Goal: Transaction & Acquisition: Register for event/course

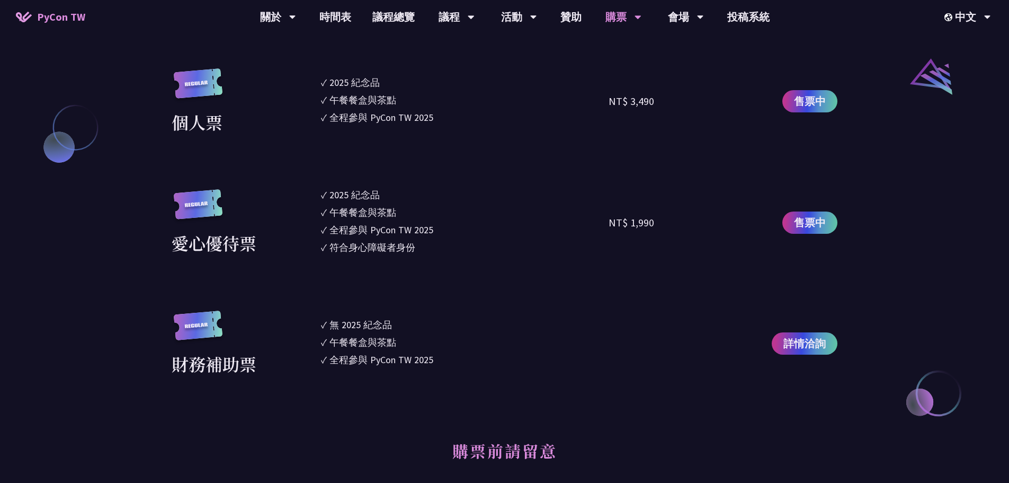
scroll to position [1219, 0]
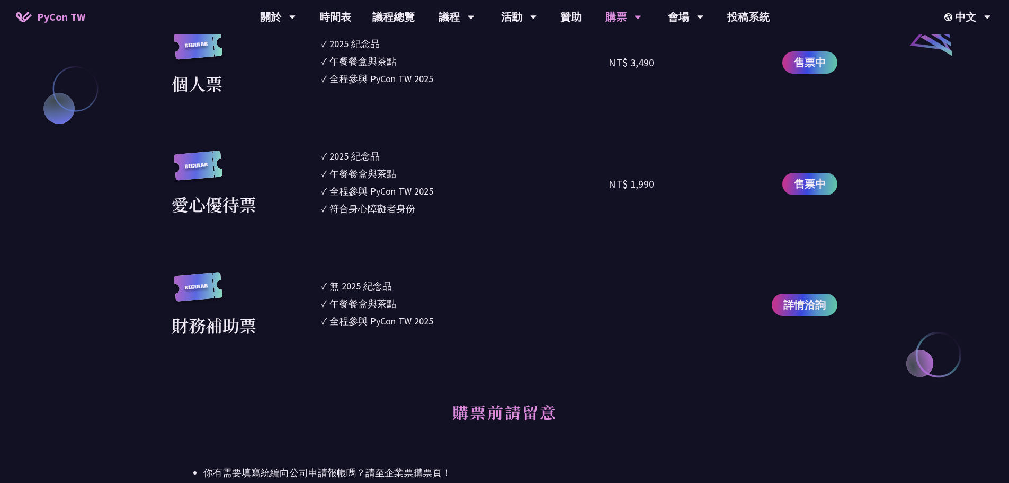
click at [374, 211] on div "符合身心障礙者身份" at bounding box center [373, 208] width 86 height 14
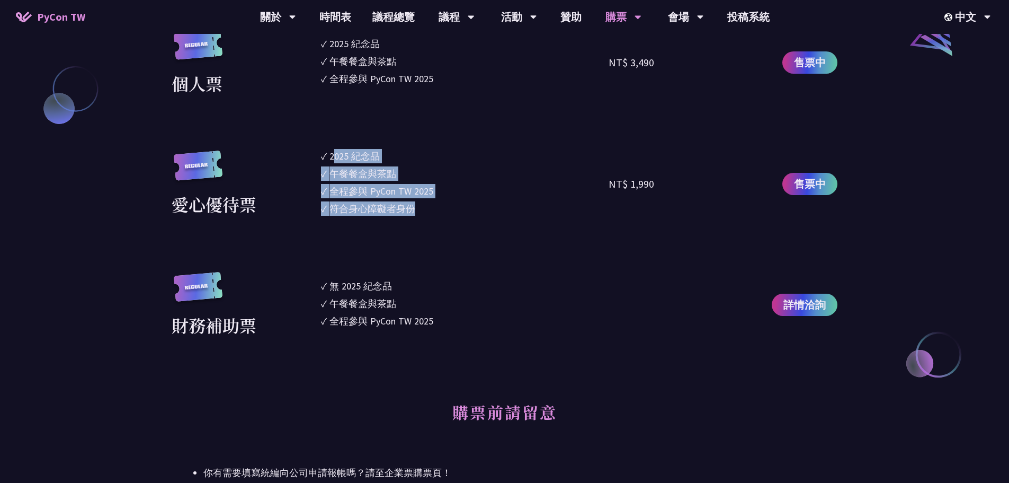
drag, startPoint x: 335, startPoint y: 157, endPoint x: 421, endPoint y: 218, distance: 105.3
click at [421, 218] on ul "✓ 2025 紀念品 ✓ 午餐餐盒與茶點 ✓ 全程參與 PyCon TW 2025 ✓ 符合身心障礙者身份" at bounding box center [465, 184] width 288 height 70
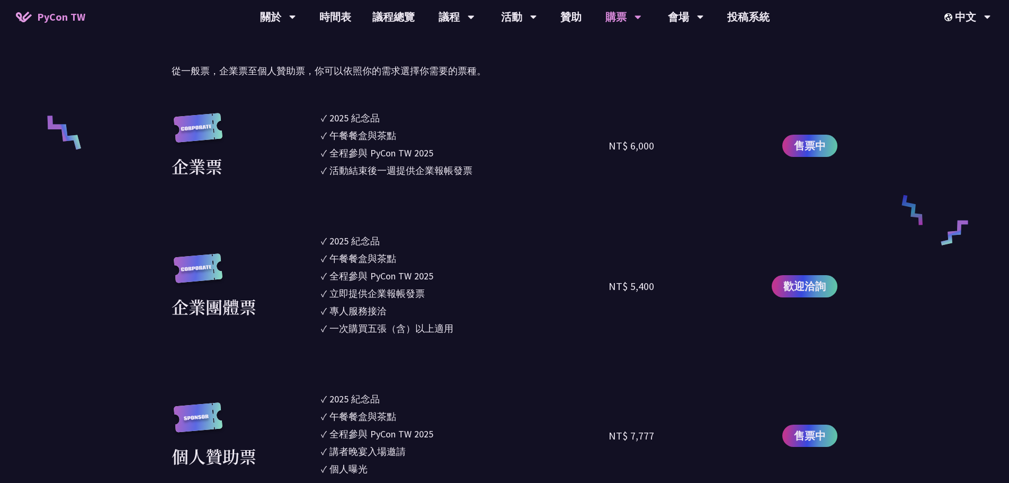
scroll to position [742, 0]
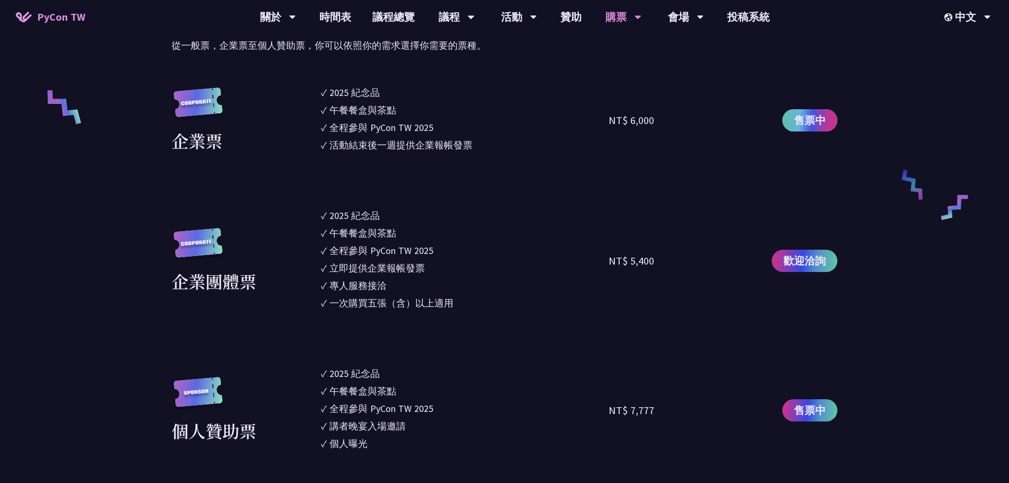
click at [811, 127] on span "售票中" at bounding box center [810, 120] width 32 height 16
click at [802, 123] on span "售票中" at bounding box center [810, 120] width 32 height 16
drag, startPoint x: 357, startPoint y: 146, endPoint x: 473, endPoint y: 152, distance: 116.7
click at [473, 152] on div "活動結束後一週提供企業報帳發票" at bounding box center [401, 145] width 143 height 14
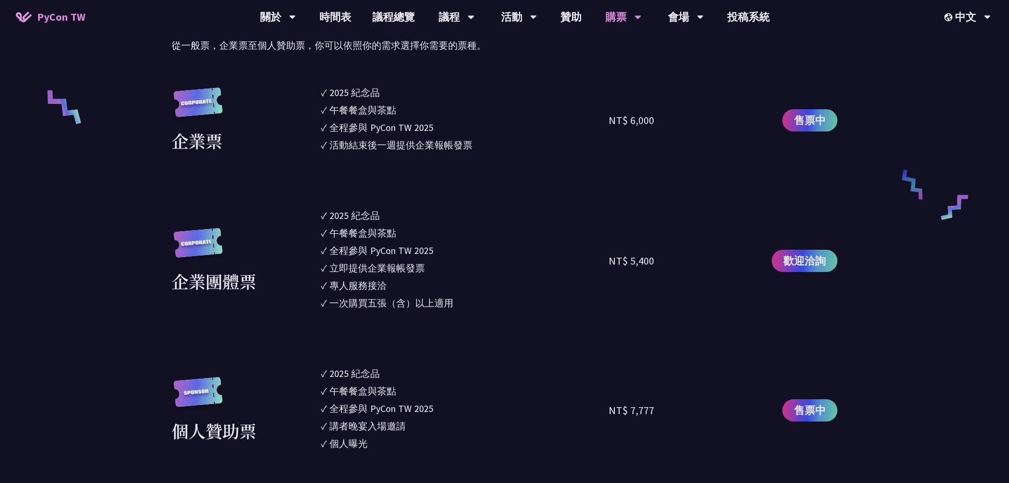
click at [475, 141] on li "✓ 活動結束後一週提供企業報帳發票" at bounding box center [465, 145] width 288 height 14
drag, startPoint x: 332, startPoint y: 142, endPoint x: 471, endPoint y: 141, distance: 138.8
click at [471, 141] on div "活動結束後一週提供企業報帳發票" at bounding box center [401, 145] width 143 height 14
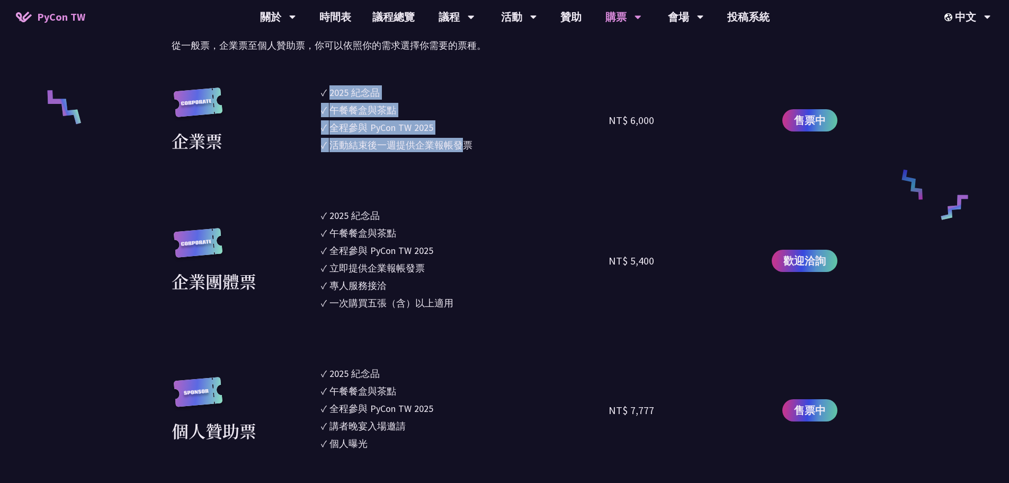
drag, startPoint x: 332, startPoint y: 95, endPoint x: 471, endPoint y: 151, distance: 149.3
click at [471, 151] on ul "✓ 2025 [PERSON_NAME]✓ 午餐餐盒與茶點 ✓ 全程參與 PyCon TW 2025 ✓ 活動結束後一週提供企業報帳發票" at bounding box center [465, 120] width 288 height 70
click at [471, 151] on div "活動結束後一週提供企業報帳發票" at bounding box center [401, 145] width 143 height 14
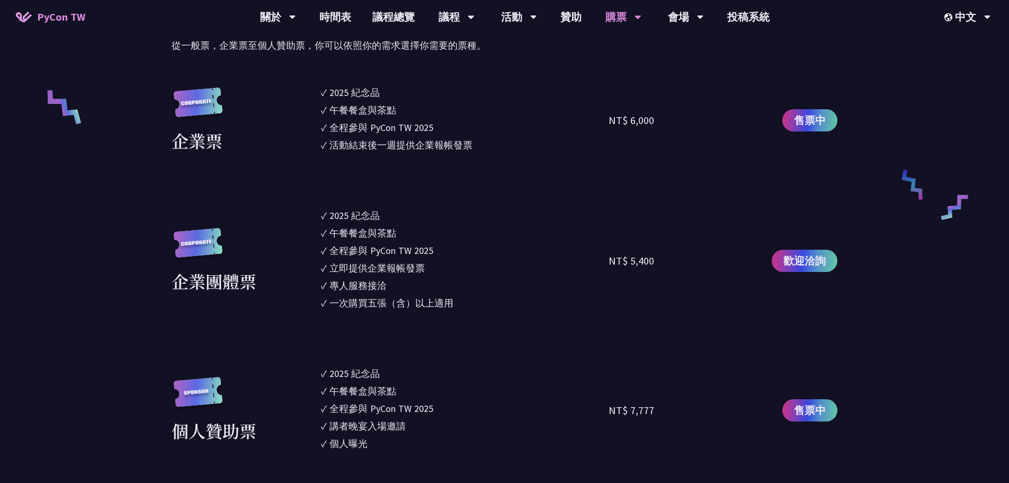
drag, startPoint x: 323, startPoint y: 91, endPoint x: 477, endPoint y: 159, distance: 168.2
click at [477, 159] on section "企業票 ✓ 2025 紀念品 ✓ 午餐餐盒與茶點 ✓ 全程參與 PyCon TW 2025 ✓ 活動結束後一週提供企業報帳發票 NT$ 6,000 售票中 企…" at bounding box center [505, 449] width 666 height 729
drag, startPoint x: 328, startPoint y: 94, endPoint x: 474, endPoint y: 144, distance: 154.3
click at [474, 144] on ul "✓ 2025 紀念品 ✓ 午餐餐盒與茶點 ✓ 全程參與 PyCon TW 2025 ✓ 活動結束後一週提供企業報帳發票" at bounding box center [465, 120] width 288 height 70
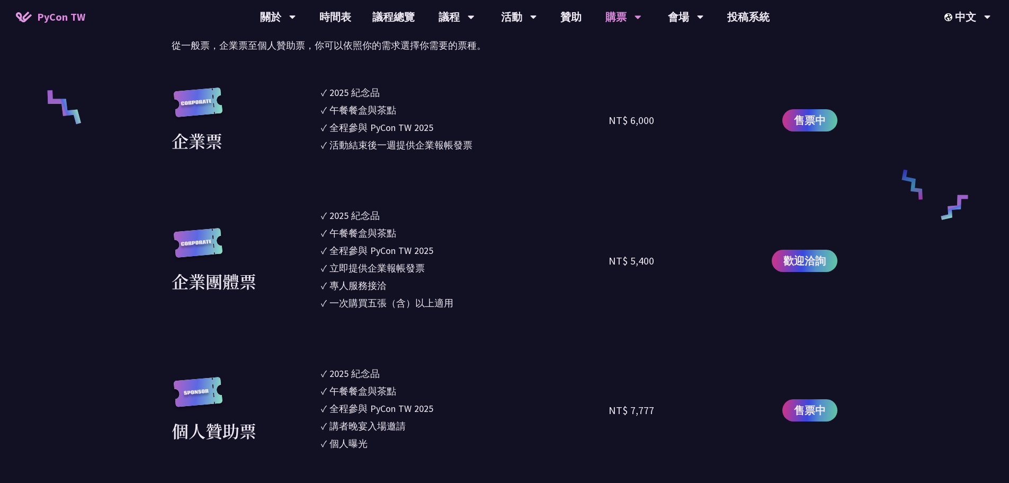
click at [471, 143] on div "活動結束後一週提供企業報帳發票" at bounding box center [401, 145] width 143 height 14
drag, startPoint x: 471, startPoint y: 143, endPoint x: 324, endPoint y: 82, distance: 158.9
drag, startPoint x: 323, startPoint y: 92, endPoint x: 472, endPoint y: 143, distance: 157.3
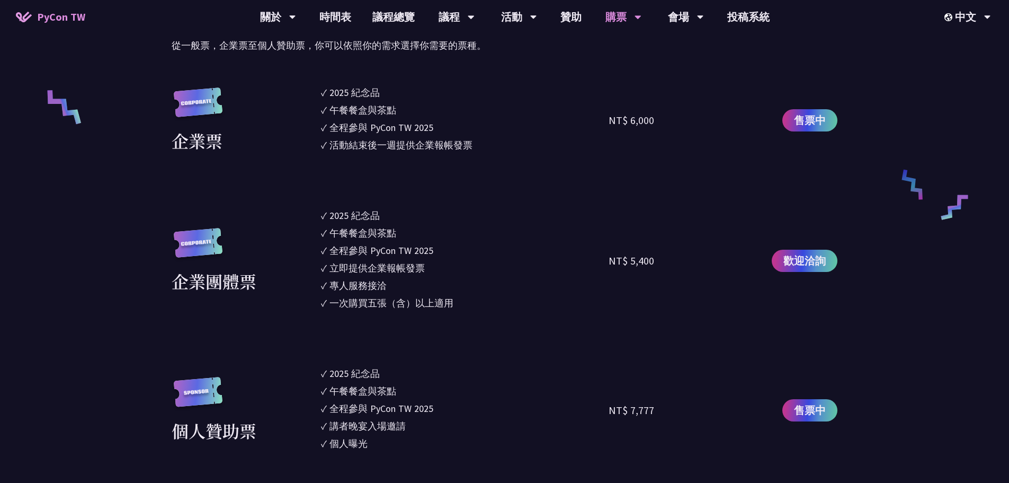
click at [472, 143] on ul "✓ 2025 紀念品 ✓ 午餐餐盒與茶點 ✓ 全程參與 PyCon TW 2025 ✓ 活動結束後一週提供企業報帳發票" at bounding box center [465, 120] width 288 height 70
click at [472, 143] on div "活動結束後一週提供企業報帳發票" at bounding box center [401, 145] width 143 height 14
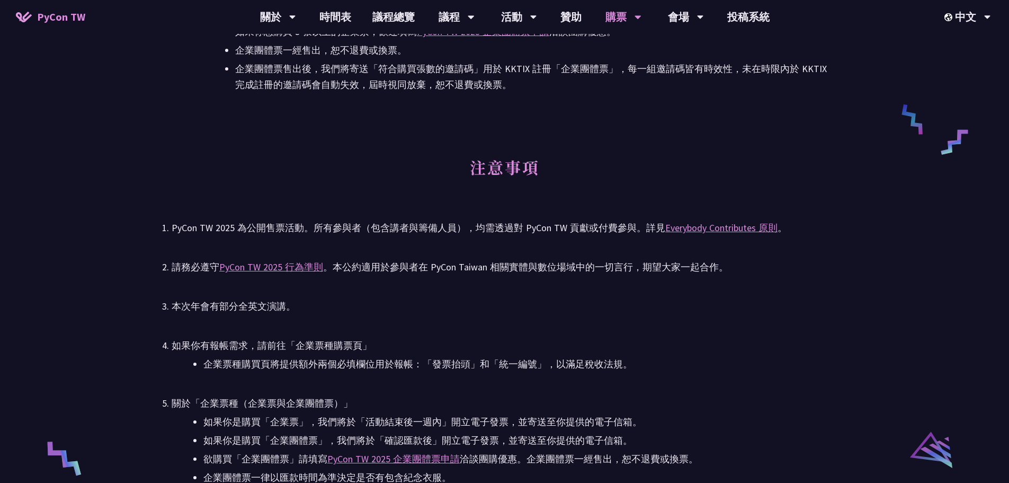
scroll to position [1752, 0]
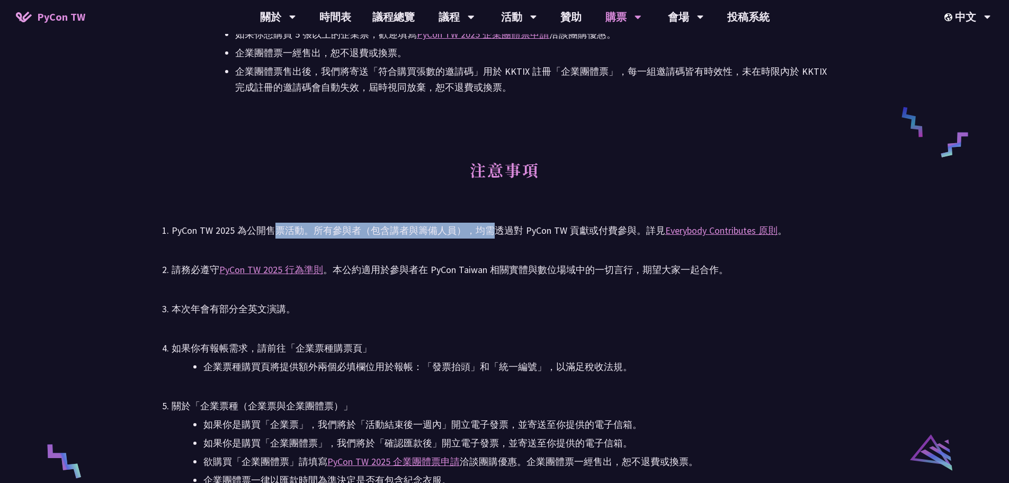
drag, startPoint x: 273, startPoint y: 234, endPoint x: 485, endPoint y: 229, distance: 212.0
click at [485, 229] on div "PyCon TW 2025 為公開售票活動。所有參與者（包含講者與籌備人員），均需透過對 PyCon TW 貢獻或付費參與。詳見 Everybody Cont…" at bounding box center [505, 231] width 666 height 16
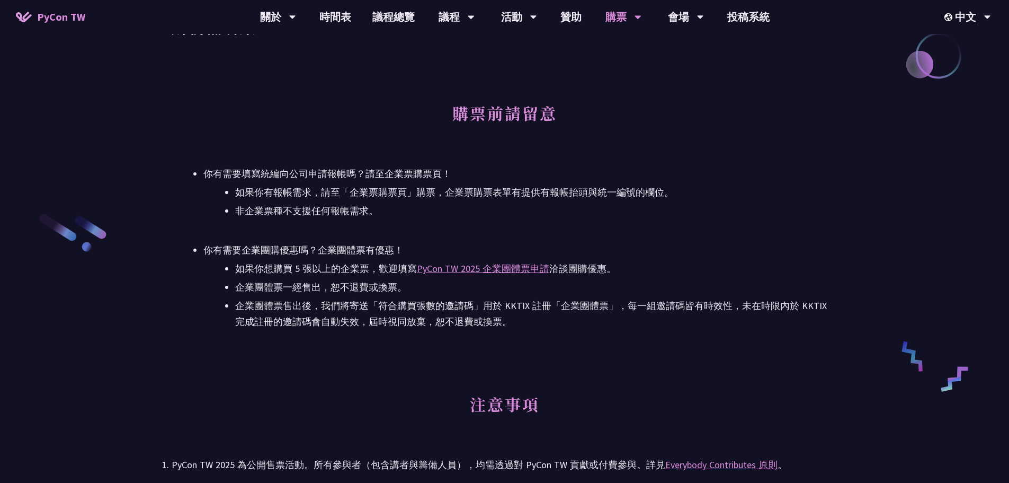
scroll to position [1593, 0]
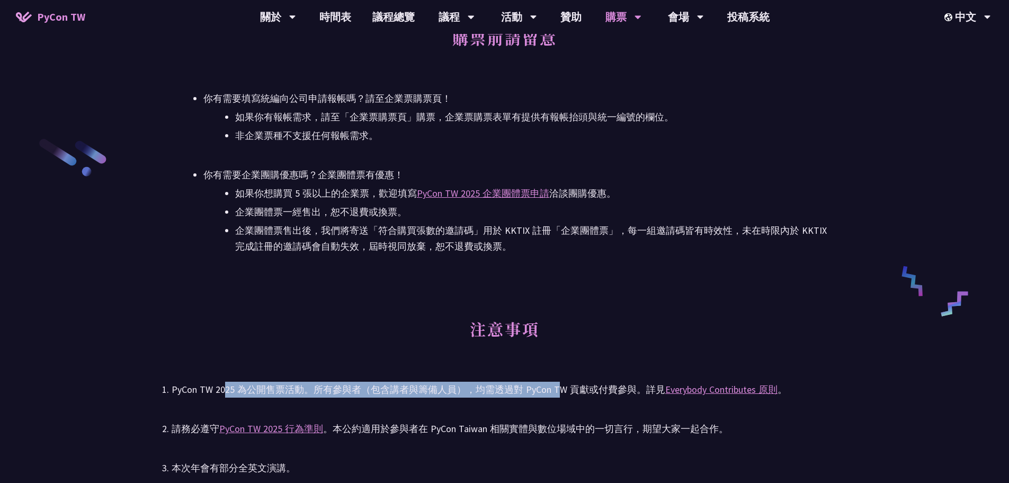
drag, startPoint x: 333, startPoint y: 389, endPoint x: 552, endPoint y: 384, distance: 219.4
click at [552, 384] on div "PyCon TW 2025 為公開售票活動。所有參與者（包含講者與籌備人員），均需透過對 PyCon TW 貢獻或付費參與。詳見 Everybody Cont…" at bounding box center [505, 390] width 666 height 16
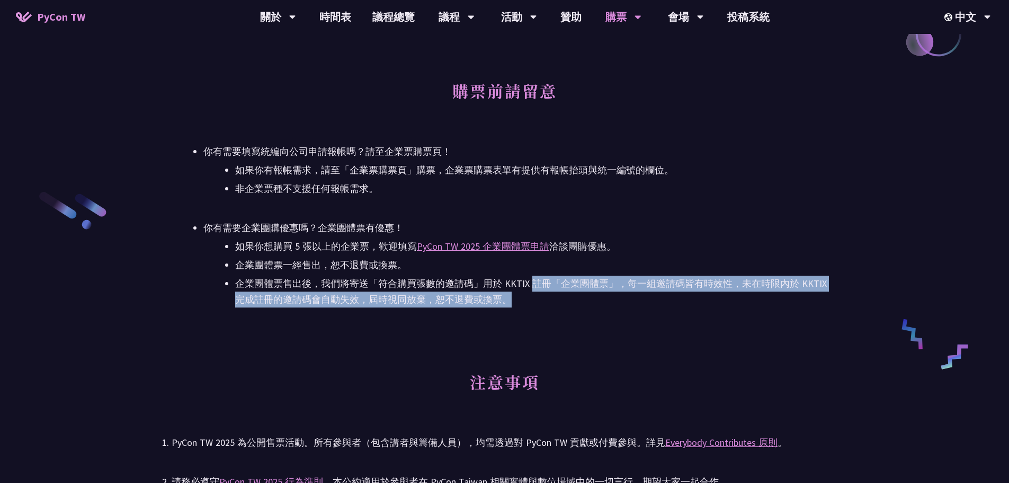
drag, startPoint x: 535, startPoint y: 288, endPoint x: 627, endPoint y: 301, distance: 93.7
click at [627, 301] on li "企業團體票售出後，我們將寄送「符合購買張數的邀請碼」用於 KKTIX 註冊「企業團體票」，每一組邀請碼皆有時效性，未在時限內於 KKTIX 完成註冊的邀請碼會…" at bounding box center [536, 292] width 602 height 32
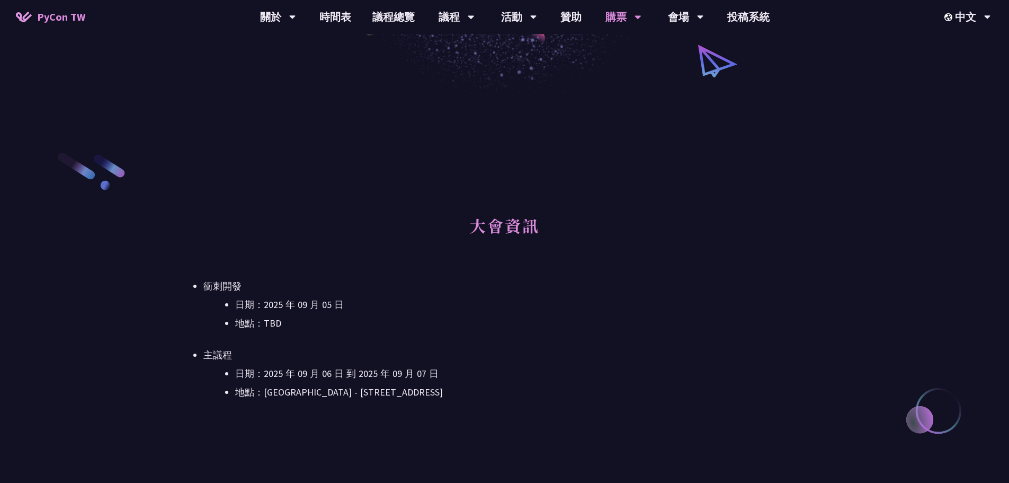
scroll to position [0, 0]
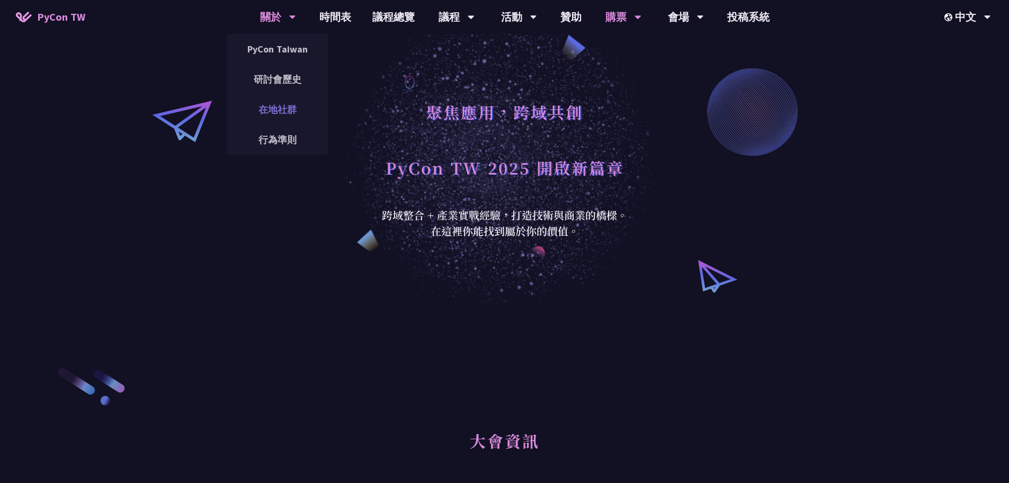
click at [282, 116] on link "在地社群" at bounding box center [278, 109] width 102 height 25
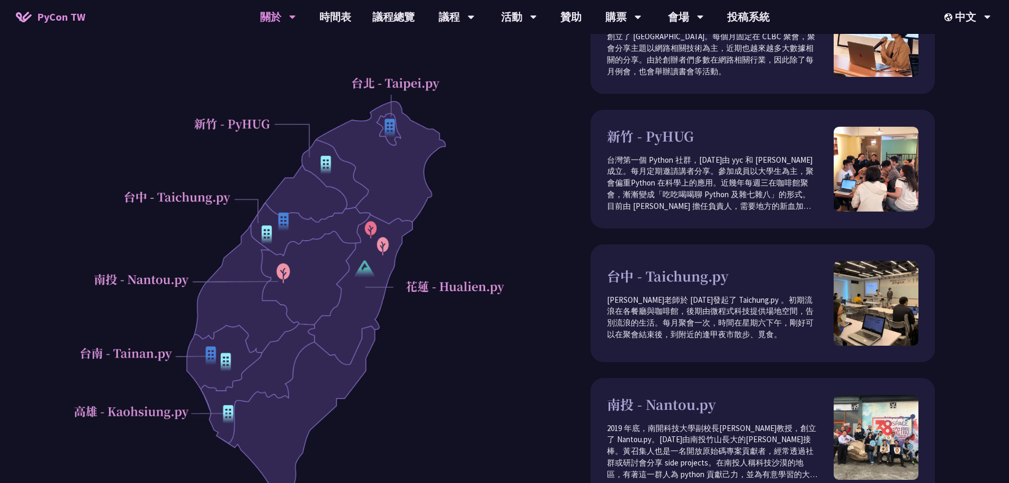
scroll to position [31, 0]
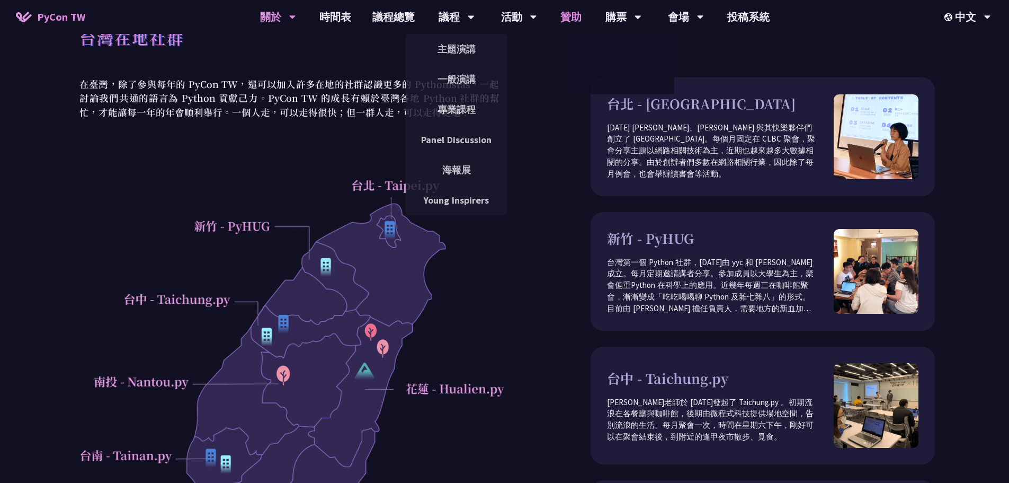
click at [570, 15] on link "贊助" at bounding box center [571, 17] width 42 height 34
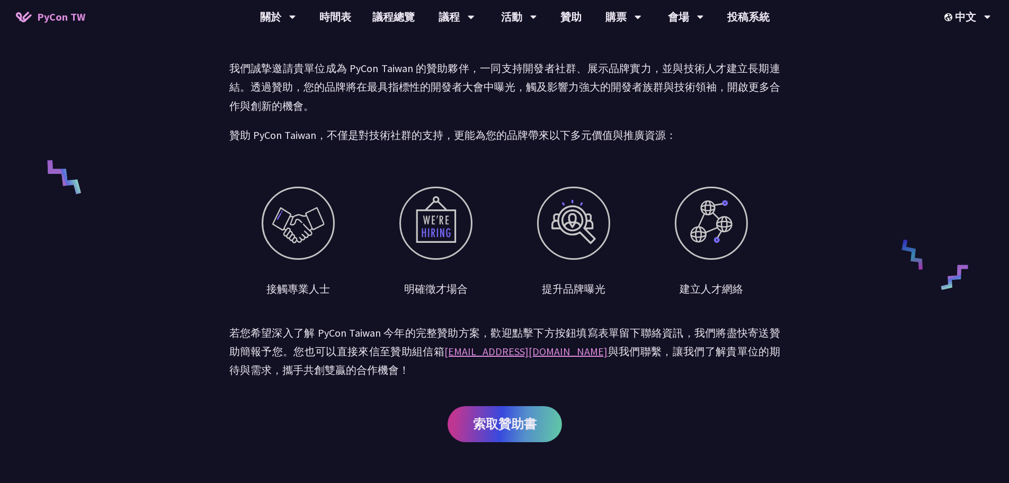
scroll to position [477, 0]
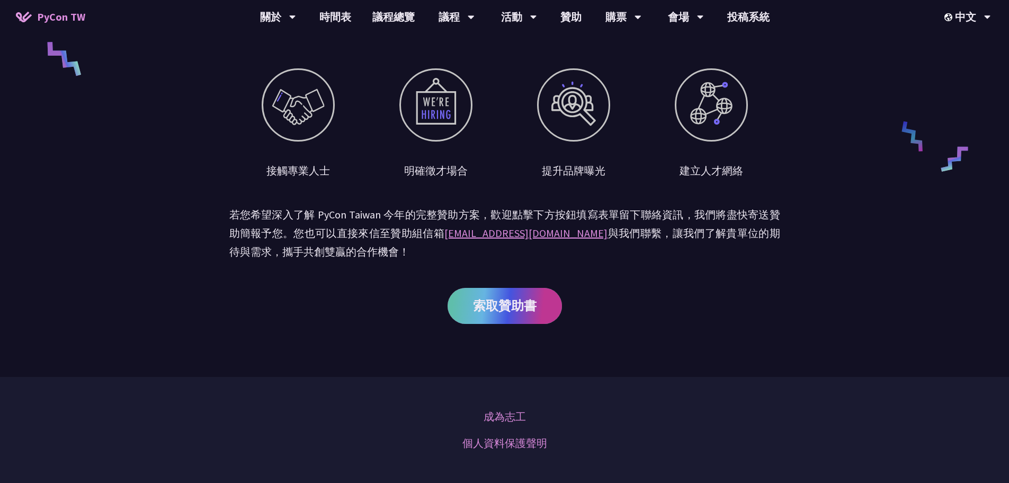
click at [494, 292] on link "索取贊助書" at bounding box center [505, 306] width 114 height 36
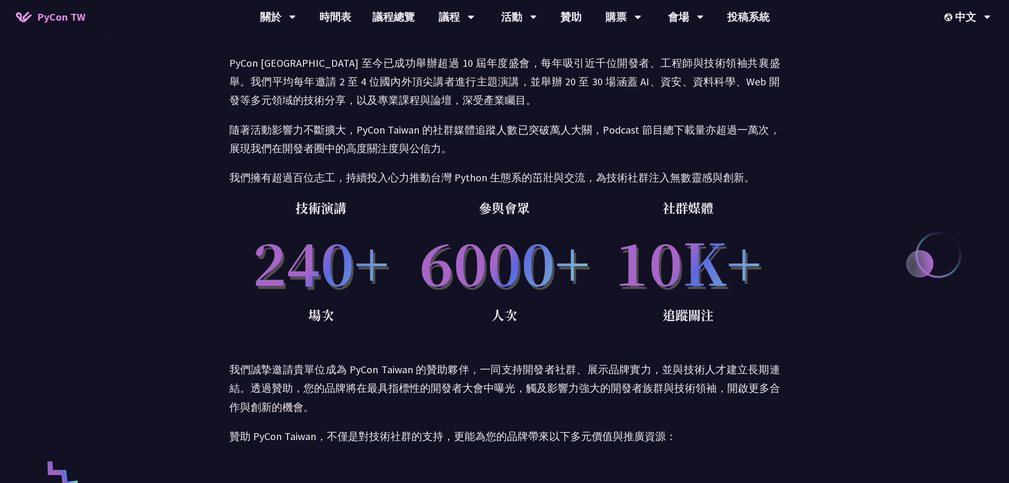
scroll to position [0, 0]
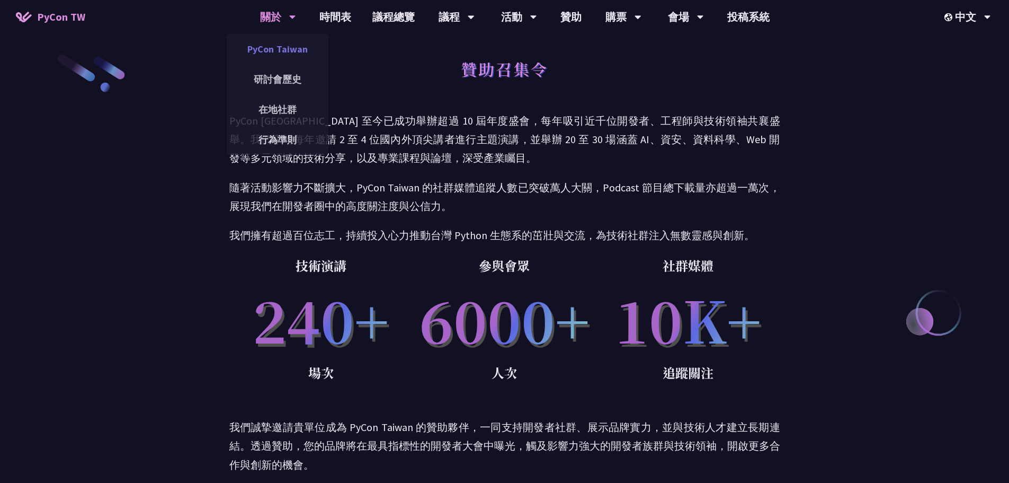
click at [282, 59] on link "PyCon Taiwan" at bounding box center [278, 49] width 102 height 25
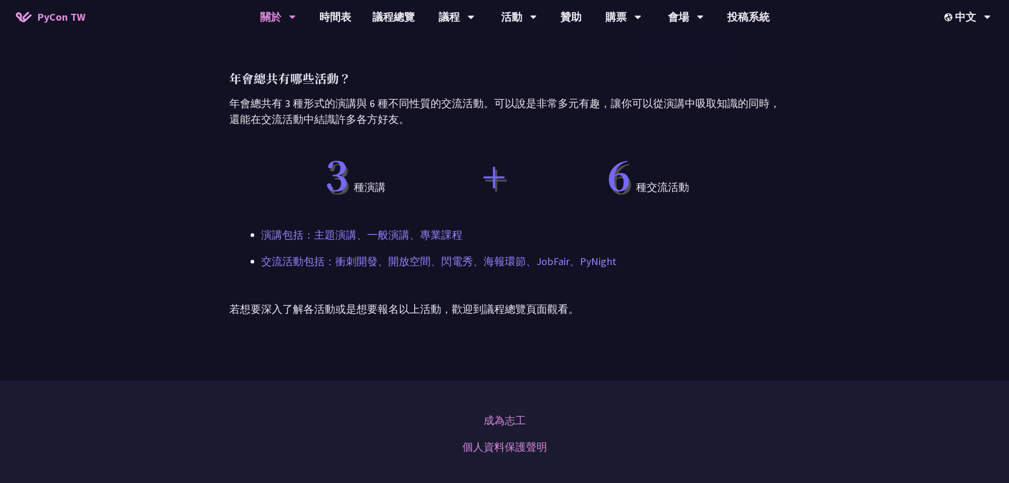
scroll to position [835, 0]
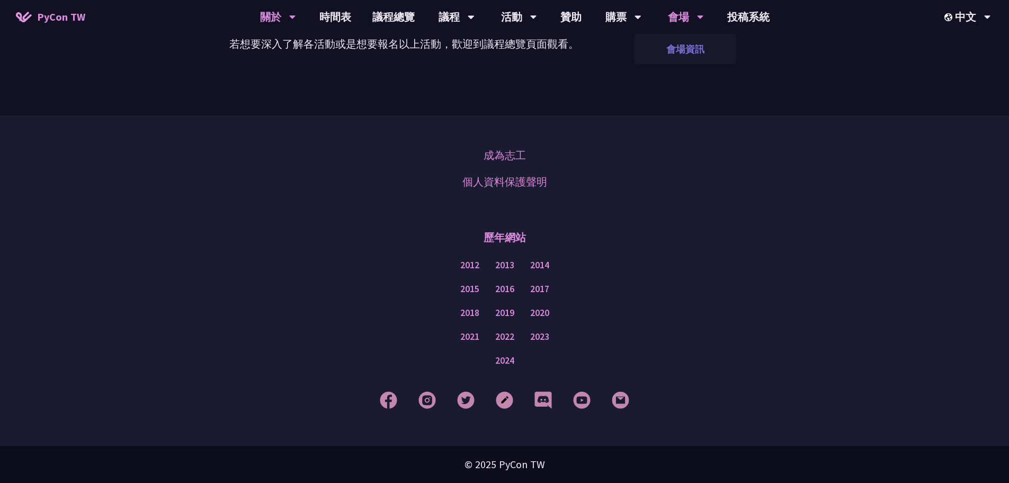
click at [682, 55] on link "會場資訊" at bounding box center [686, 49] width 102 height 25
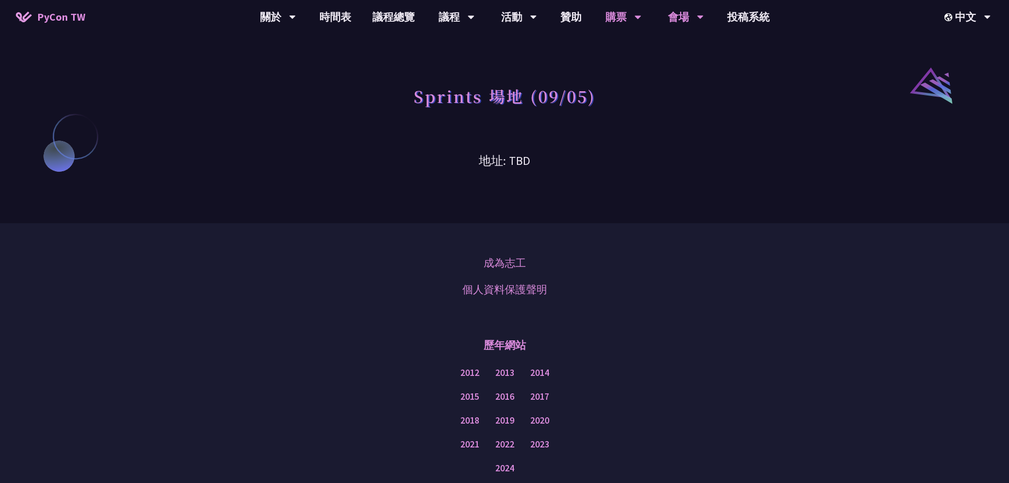
scroll to position [753, 0]
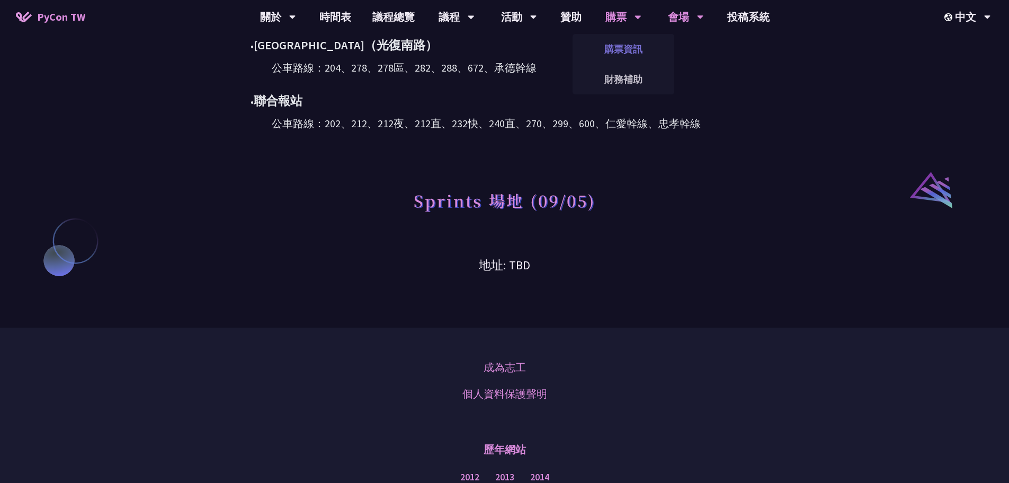
click at [629, 60] on link "購票資訊" at bounding box center [624, 49] width 102 height 25
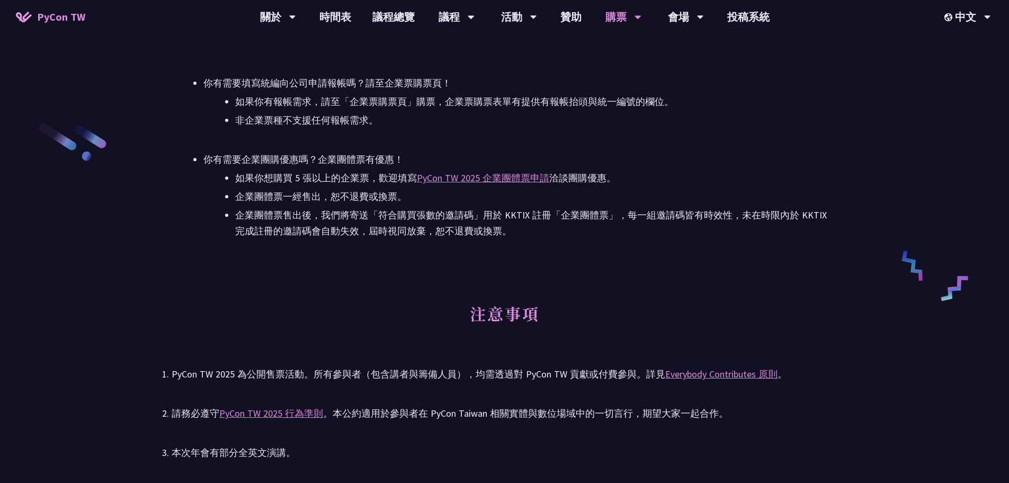
scroll to position [1590, 0]
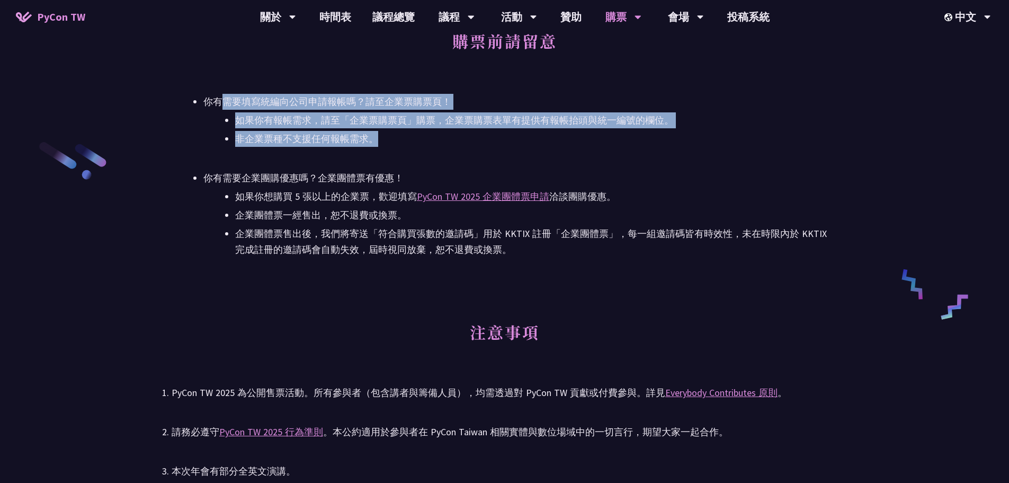
drag, startPoint x: 355, startPoint y: 99, endPoint x: 668, endPoint y: 134, distance: 314.6
click at [668, 134] on li "你有需要填寫統編向公司申請報帳嗎？請至企業票購票頁！ 如果你有報帳需求，請至「企業票購票頁」購票，企業票購票表單有提供有報帳抬頭與統一編號的欄位。 非企業票種…" at bounding box center [520, 120] width 634 height 53
click at [668, 134] on li "非企業票種不支援任何報帳需求。" at bounding box center [536, 139] width 602 height 16
drag, startPoint x: 439, startPoint y: 134, endPoint x: 193, endPoint y: 92, distance: 250.0
click at [193, 92] on div "購票前請留意 你有需要填寫統編向公司申請報帳嗎？請至企業票購票頁！ 如果你有報帳需求，請至「企業票購票頁」購票，企業票購票表單有提供有報帳抬頭與統一編號的欄位…" at bounding box center [505, 139] width 666 height 238
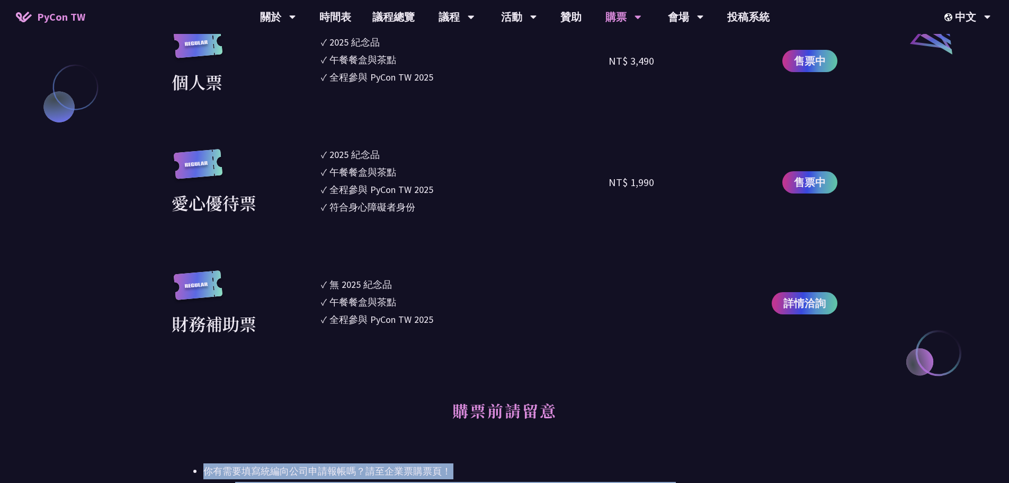
scroll to position [1113, 0]
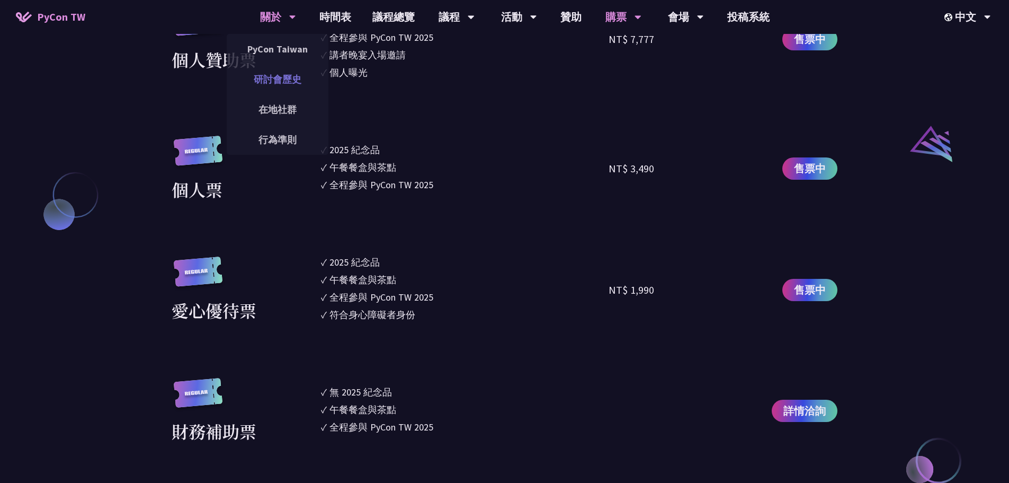
click at [276, 73] on link "研討會歷史" at bounding box center [278, 79] width 102 height 25
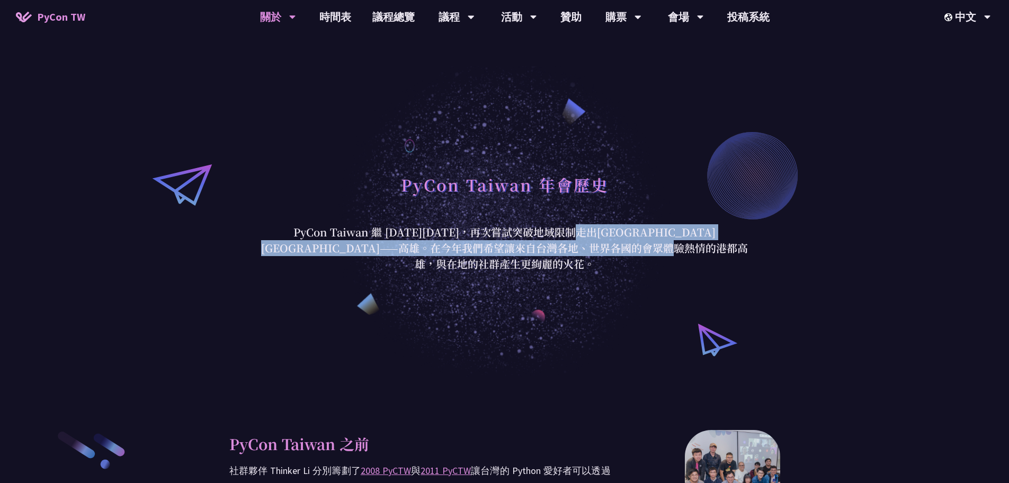
drag, startPoint x: 448, startPoint y: 244, endPoint x: 663, endPoint y: 260, distance: 215.2
click at [663, 260] on p "PyCon Taiwan 繼 2020 年後，再次嘗試突破地域限制走出台北前進南台灣——高雄。在今年我們希望讓來自台灣各地、世界各國的會眾體驗熱情的港都高雄，…" at bounding box center [505, 248] width 493 height 48
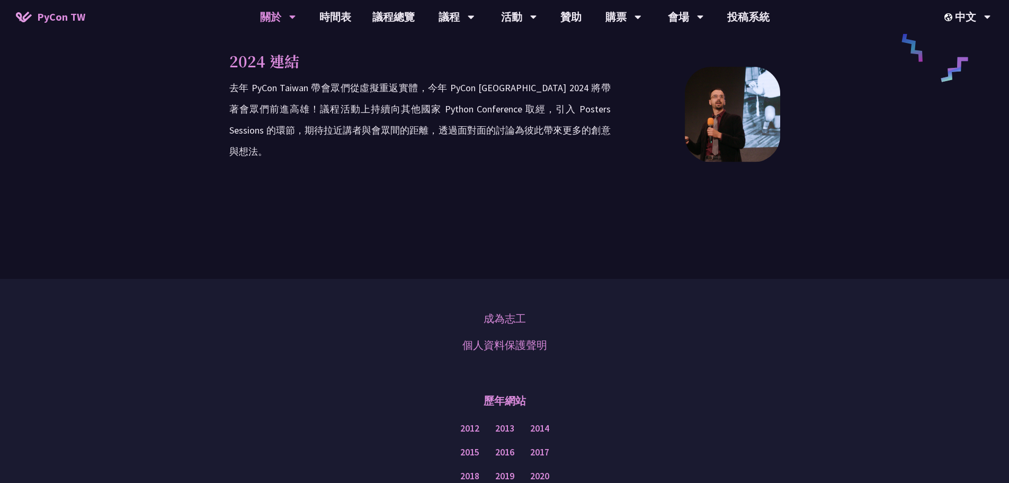
scroll to position [1746, 0]
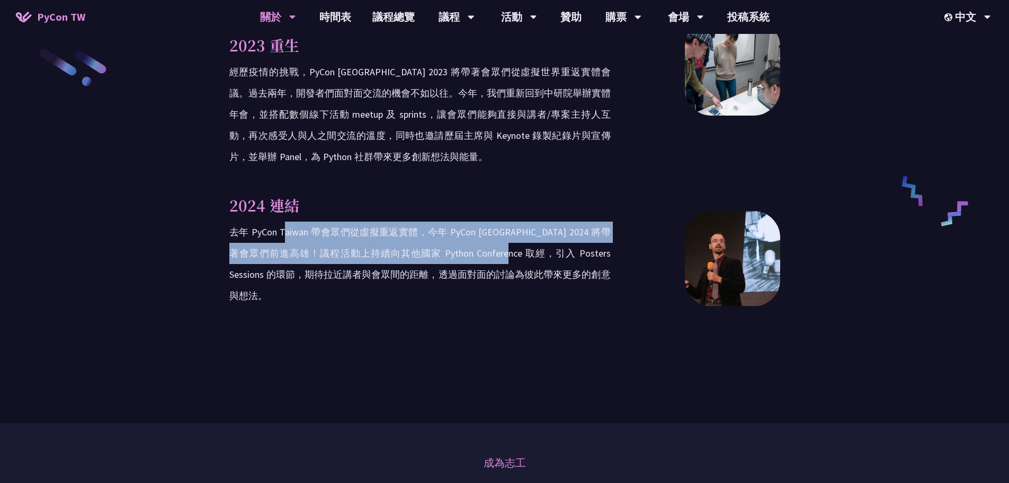
drag, startPoint x: 319, startPoint y: 217, endPoint x: 511, endPoint y: 234, distance: 193.0
click at [511, 234] on p "去年 PyCon Taiwan 帶會眾們從虛擬重返實體，今年 PyCon Taiwan 2024 將帶著會眾們前進高雄！議程活動上持續向其他國家 Python…" at bounding box center [420, 263] width 382 height 85
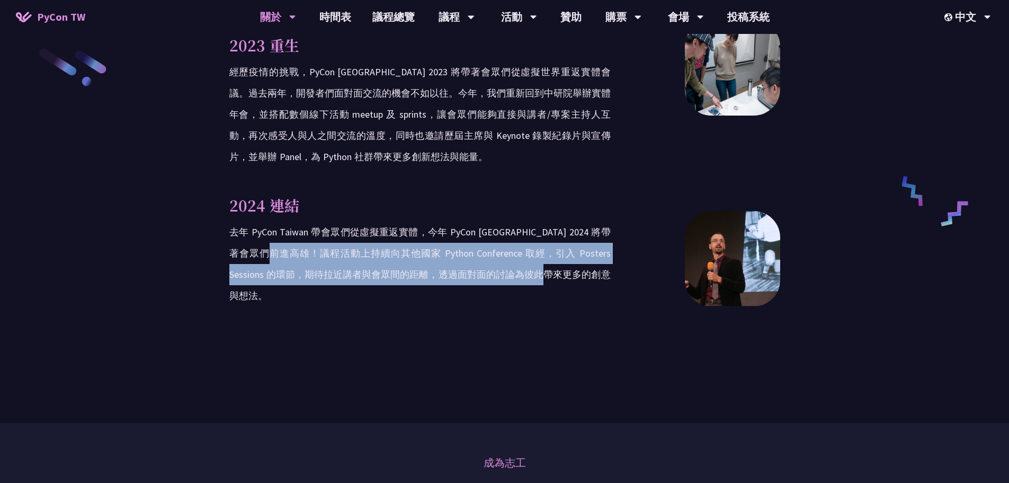
drag, startPoint x: 311, startPoint y: 233, endPoint x: 574, endPoint y: 254, distance: 264.2
click at [574, 254] on p "去年 PyCon Taiwan 帶會眾們從虛擬重返實體，今年 PyCon Taiwan 2024 將帶著會眾們前進高雄！議程活動上持續向其他國家 Python…" at bounding box center [420, 263] width 382 height 85
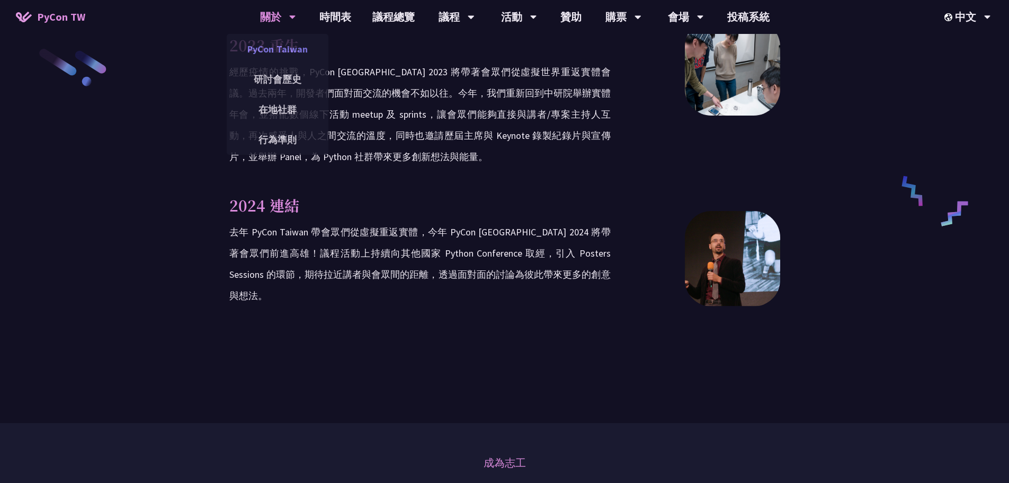
click at [288, 50] on link "PyCon Taiwan" at bounding box center [278, 49] width 102 height 25
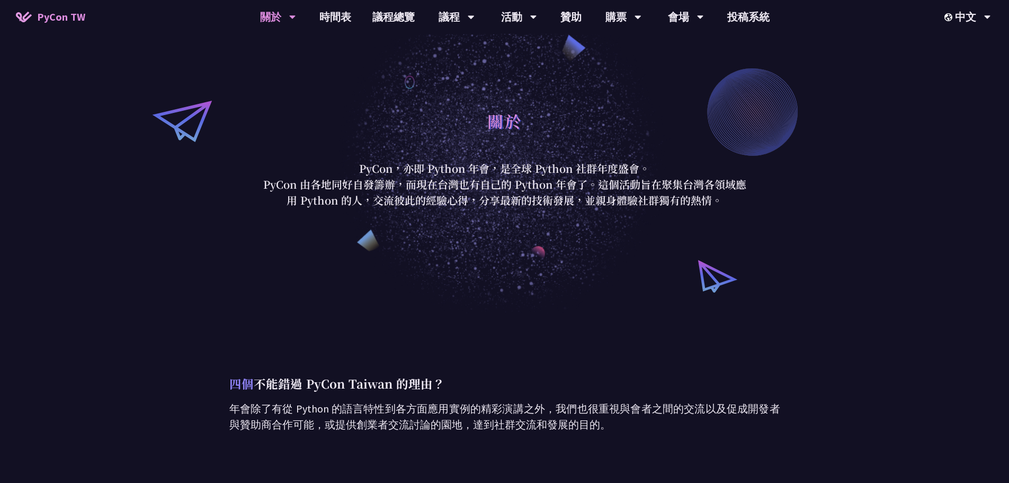
drag, startPoint x: 364, startPoint y: 180, endPoint x: 733, endPoint y: 202, distance: 370.0
click at [733, 202] on p "PyCon 由各地同好自發籌辦，而現在台灣也有自己的 Python 年會了。這個活動旨在聚集台灣各領域應用 Python 的人，交流彼此的經驗心得，分享最新的…" at bounding box center [505, 192] width 493 height 32
drag, startPoint x: 377, startPoint y: 205, endPoint x: 757, endPoint y: 203, distance: 380.5
click at [757, 203] on div "關於 PyCon，亦即 Python 年會，是全球 Python 社群年度盛會。 PyCon 由各地同好自發籌辦，而現在台灣也有自己的 Python 年會了。…" at bounding box center [504, 156] width 1009 height 313
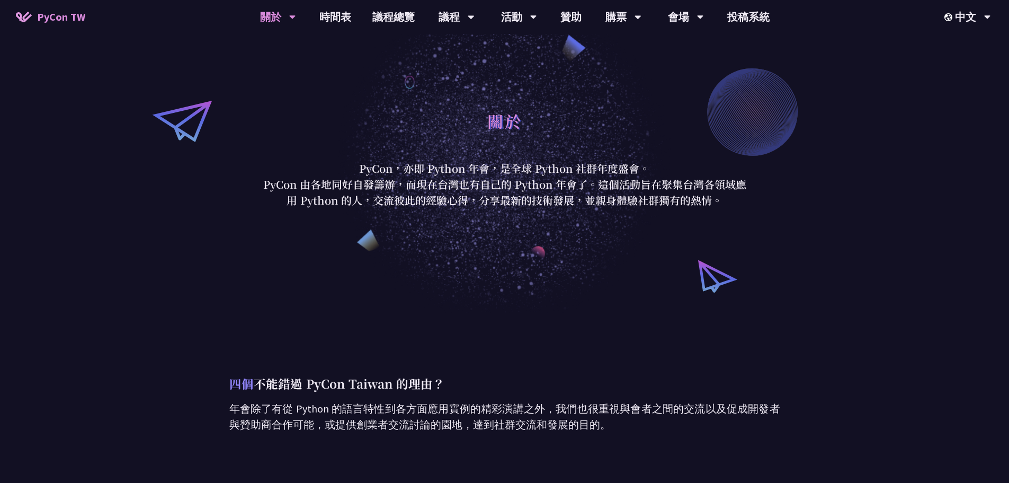
click at [460, 193] on p "PyCon 由各地同好自發籌辦，而現在台灣也有自己的 Python 年會了。這個活動旨在聚集台灣各領域應用 Python 的人，交流彼此的經驗心得，分享最新的…" at bounding box center [505, 192] width 493 height 32
drag, startPoint x: 551, startPoint y: 205, endPoint x: 607, endPoint y: 207, distance: 56.7
click at [607, 207] on p "PyCon 由各地同好自發籌辦，而現在台灣也有自己的 Python 年會了。這個活動旨在聚集台灣各領域應用 Python 的人，交流彼此的經驗心得，分享最新的…" at bounding box center [505, 192] width 493 height 32
click at [499, 203] on p "PyCon 由各地同好自發籌辦，而現在台灣也有自己的 Python 年會了。這個活動旨在聚集台灣各領域應用 Python 的人，交流彼此的經驗心得，分享最新的…" at bounding box center [505, 192] width 493 height 32
drag, startPoint x: 503, startPoint y: 202, endPoint x: 576, endPoint y: 199, distance: 73.2
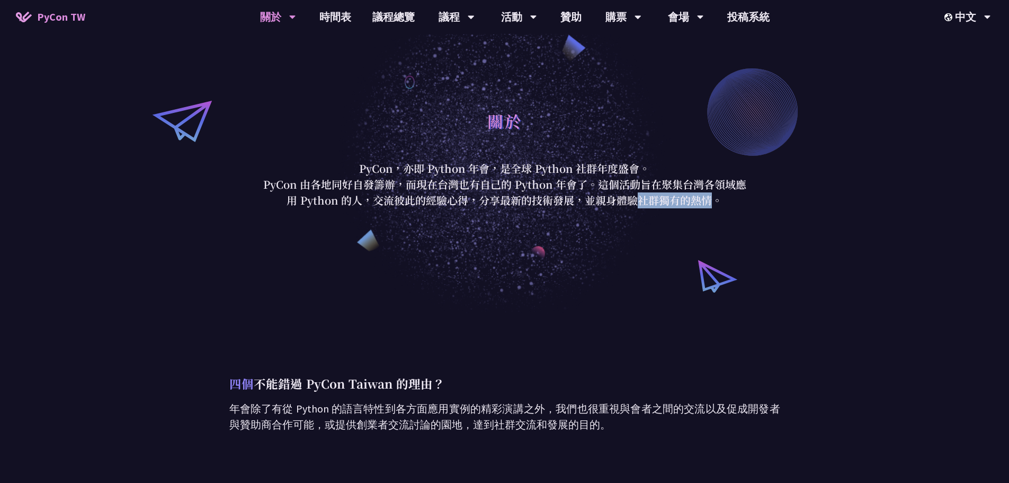
click at [576, 199] on p "PyCon 由各地同好自發籌辦，而現在台灣也有自己的 Python 年會了。這個活動旨在聚集台灣各領域應用 Python 的人，交流彼此的經驗心得，分享最新的…" at bounding box center [505, 192] width 493 height 32
click at [505, 190] on p "PyCon 由各地同好自發籌辦，而現在台灣也有自己的 Python 年會了。這個活動旨在聚集台灣各領域應用 Python 的人，交流彼此的經驗心得，分享最新的…" at bounding box center [505, 192] width 493 height 32
click at [502, 199] on p "PyCon 由各地同好自發籌辦，而現在台灣也有自己的 Python 年會了。這個活動旨在聚集台灣各領域應用 Python 的人，交流彼此的經驗心得，分享最新的…" at bounding box center [505, 192] width 493 height 32
drag, startPoint x: 502, startPoint y: 199, endPoint x: 572, endPoint y: 194, distance: 70.7
click at [572, 194] on p "PyCon 由各地同好自發籌辦，而現在台灣也有自己的 Python 年會了。這個活動旨在聚集台灣各領域應用 Python 的人，交流彼此的經驗心得，分享最新的…" at bounding box center [505, 192] width 493 height 32
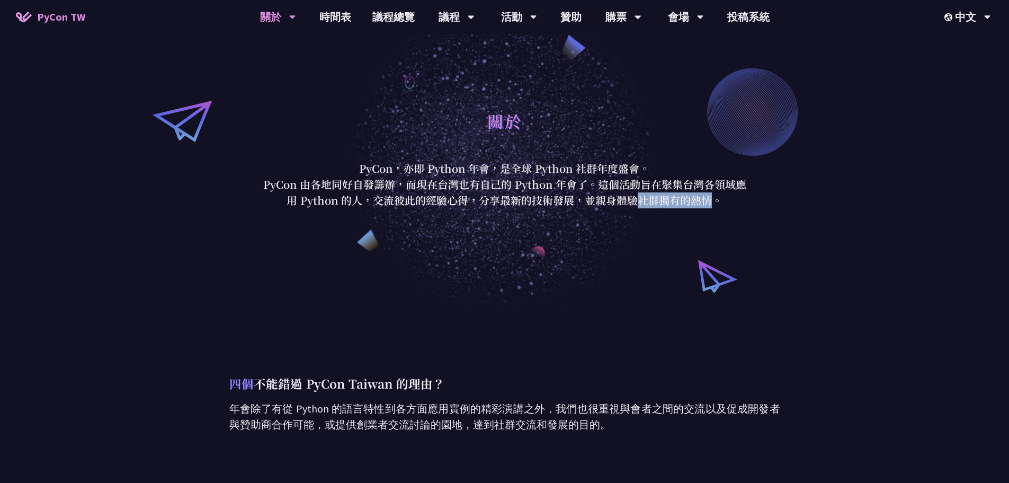
copy p "最新的技術發展"
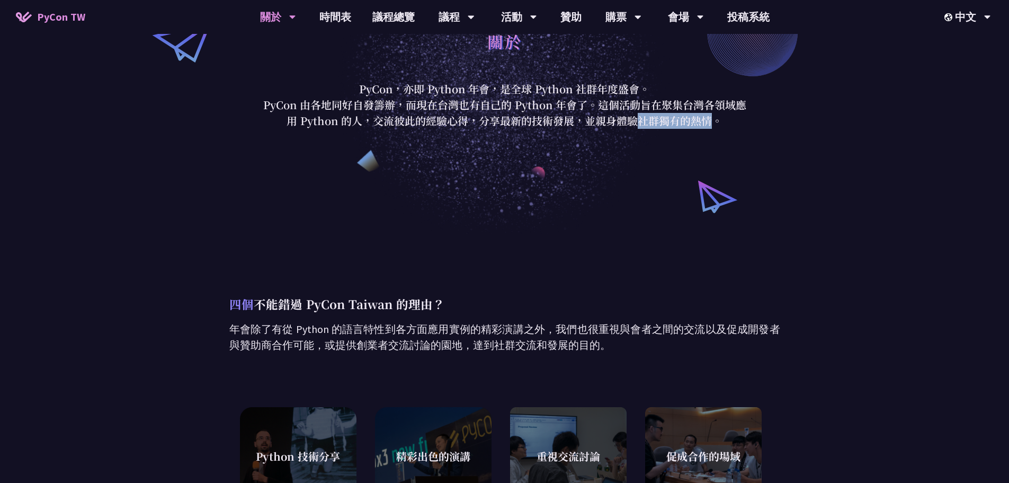
scroll to position [159, 0]
